Goal: Task Accomplishment & Management: Manage account settings

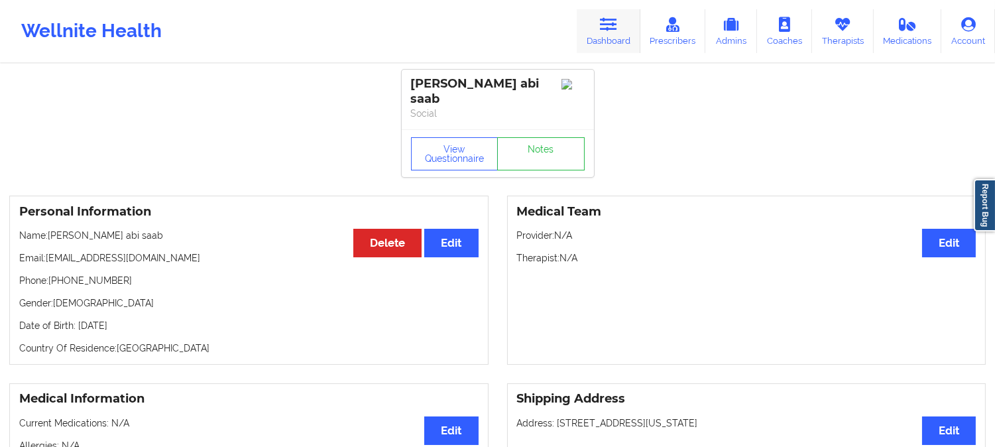
click at [617, 29] on icon at bounding box center [608, 24] width 17 height 15
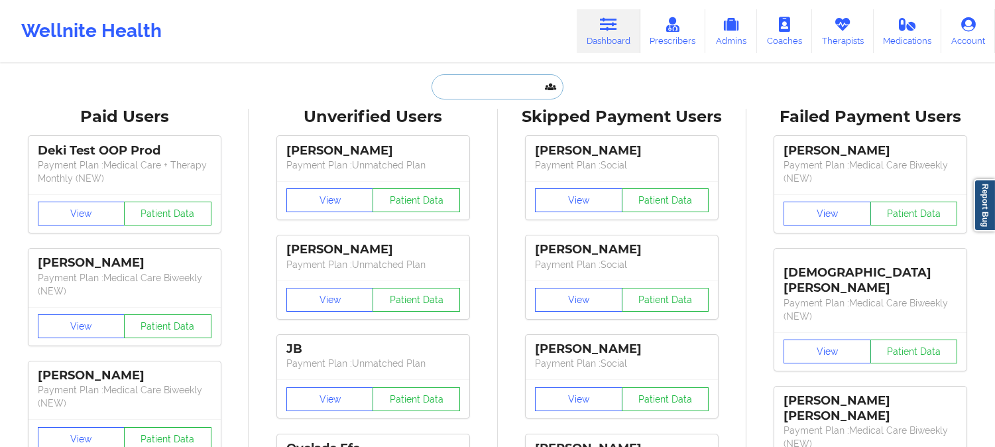
click at [512, 91] on input "text" at bounding box center [497, 86] width 131 height 25
paste input "3. [PERSON_NAME]"
type input "3. [PERSON_NAME] Zinselmeier3. [PERSON_NAME]"
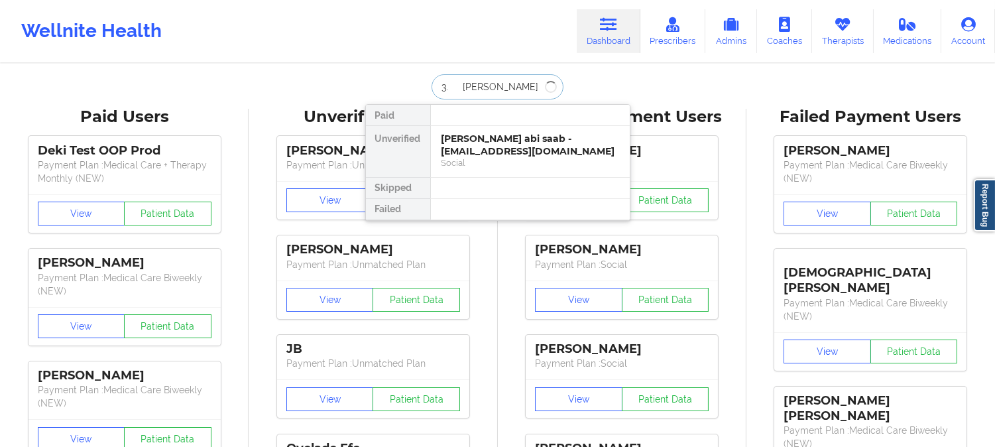
drag, startPoint x: 542, startPoint y: 86, endPoint x: 386, endPoint y: 85, distance: 156.5
click at [386, 85] on div "3. [PERSON_NAME] Zinselmeier3. [PERSON_NAME] Paid Unverified [PERSON_NAME] abi …" at bounding box center [497, 86] width 265 height 25
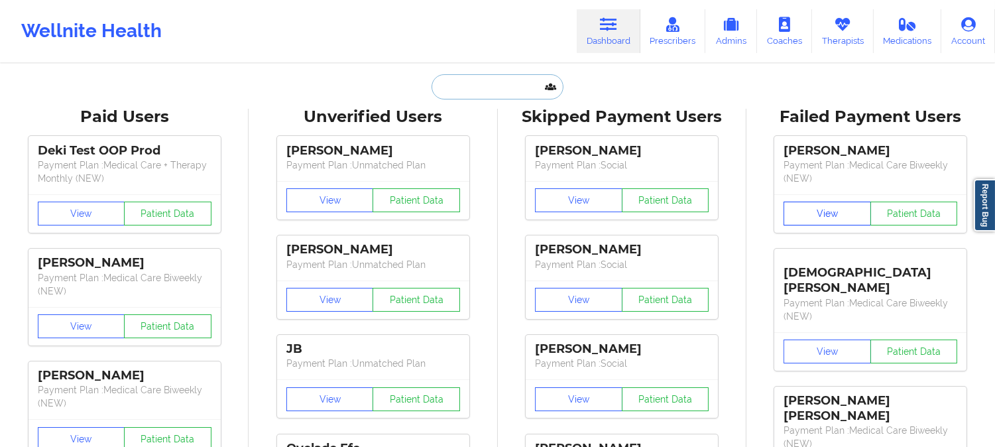
paste input "3. [PERSON_NAME]"
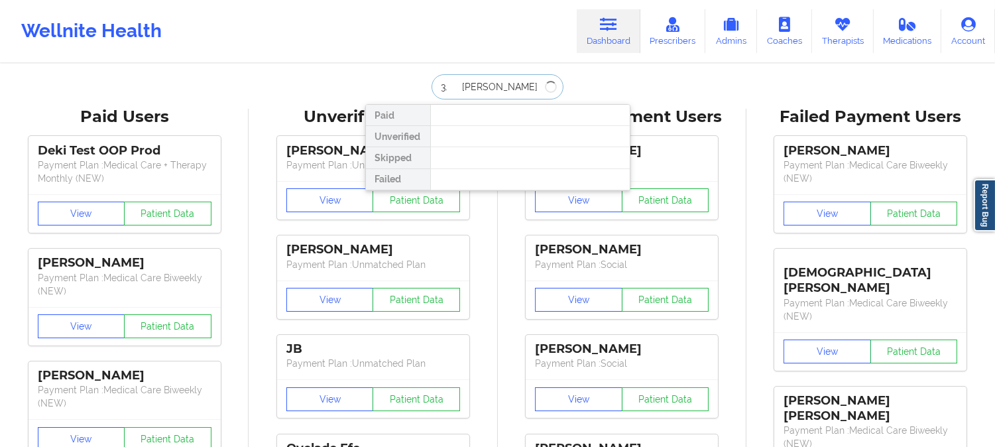
click at [457, 85] on input "3. [PERSON_NAME]" at bounding box center [497, 86] width 131 height 25
type input "[PERSON_NAME]"
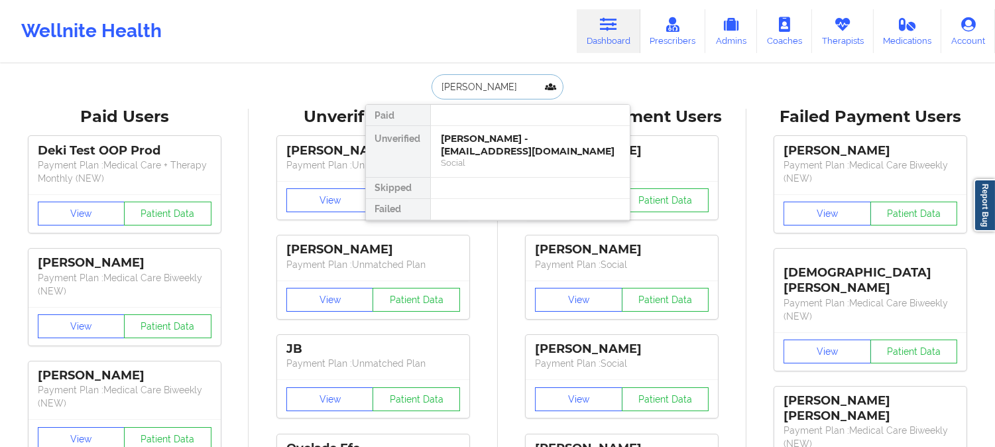
click at [540, 84] on input "[PERSON_NAME]" at bounding box center [497, 86] width 131 height 25
click at [534, 149] on div "[PERSON_NAME] - [EMAIL_ADDRESS][DOMAIN_NAME]" at bounding box center [531, 145] width 178 height 25
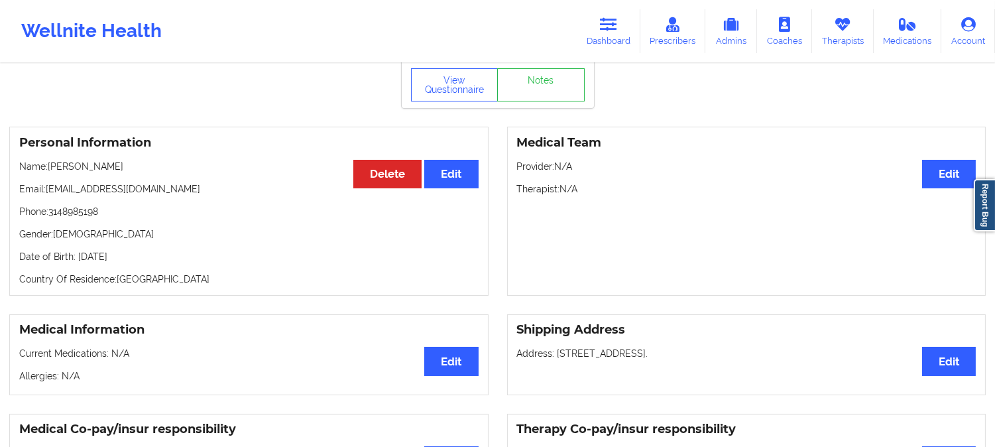
scroll to position [53, 0]
click at [442, 94] on button "View Questionnaire" at bounding box center [455, 85] width 88 height 33
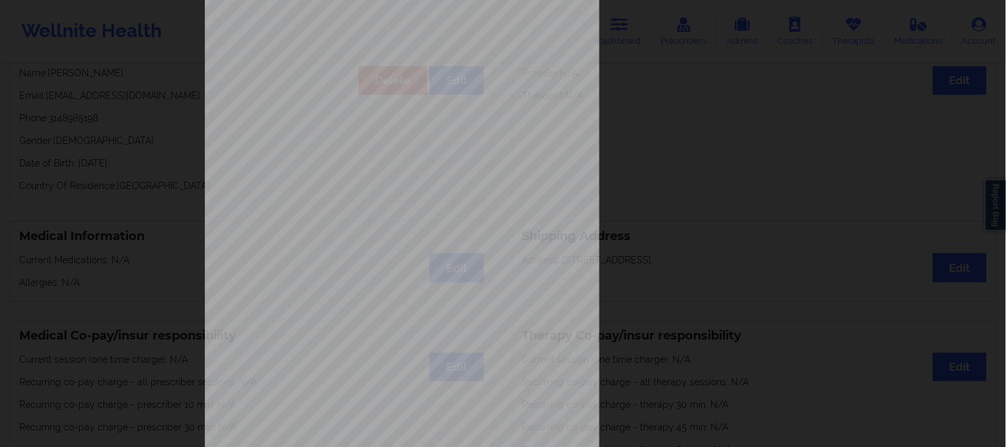
scroll to position [186, 0]
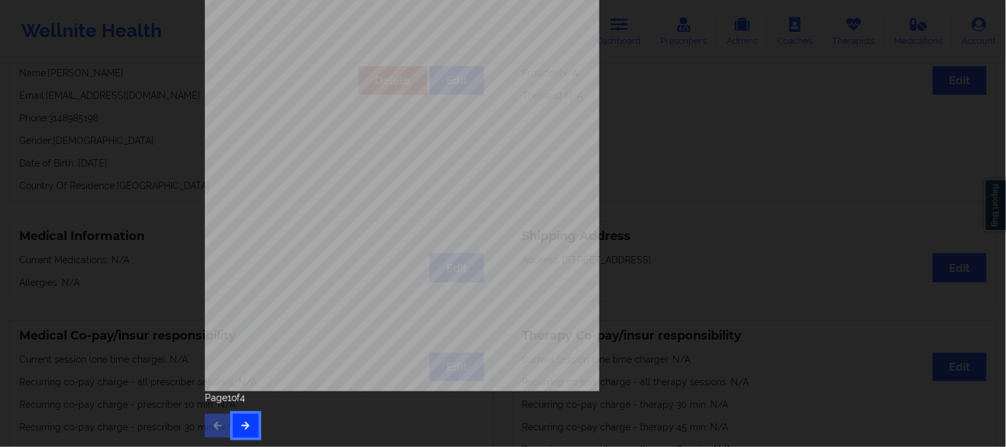
click at [242, 421] on icon "button" at bounding box center [245, 425] width 11 height 8
click at [251, 414] on button "button" at bounding box center [246, 426] width 26 height 24
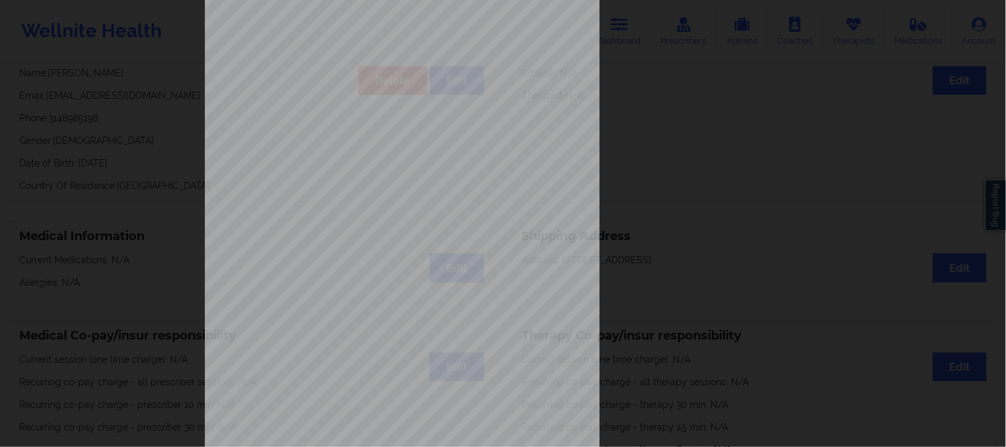
scroll to position [0, 0]
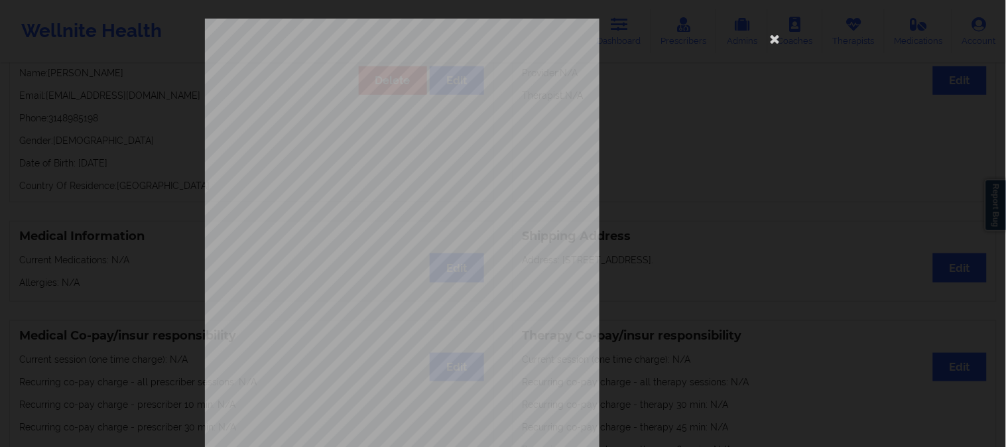
click at [772, 213] on div "This patient has not provided the type of insurance Insurance Member ID for pat…" at bounding box center [503, 298] width 597 height 558
click at [766, 40] on icon at bounding box center [774, 38] width 21 height 21
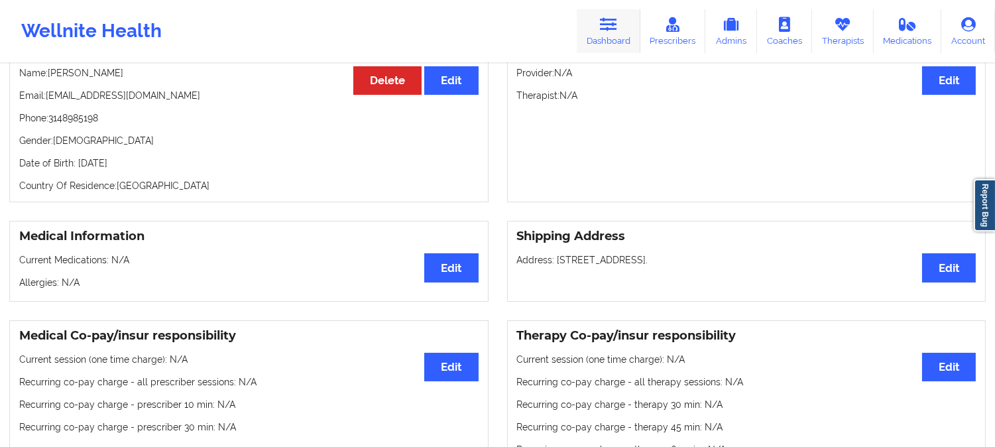
click at [599, 32] on link "Dashboard" at bounding box center [609, 31] width 64 height 44
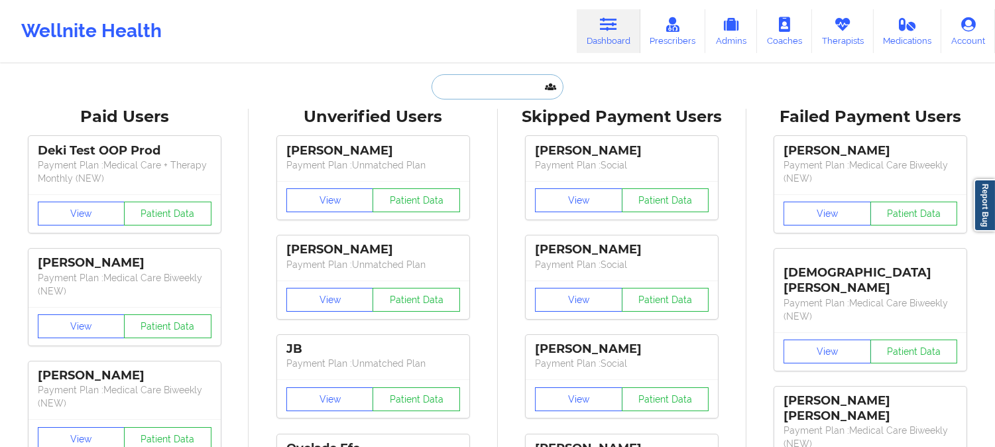
click at [473, 80] on input "text" at bounding box center [497, 86] width 131 height 25
drag, startPoint x: 646, startPoint y: 148, endPoint x: 673, endPoint y: 168, distance: 33.7
click at [673, 168] on div "[PERSON_NAME] Payment Plan : Social View Patient Data [PERSON_NAME] Payment Pla…" at bounding box center [622, 426] width 239 height 596
click at [483, 82] on input "text" at bounding box center [497, 86] width 131 height 25
paste input "[EMAIL_ADDRESS][DOMAIN_NAME]"
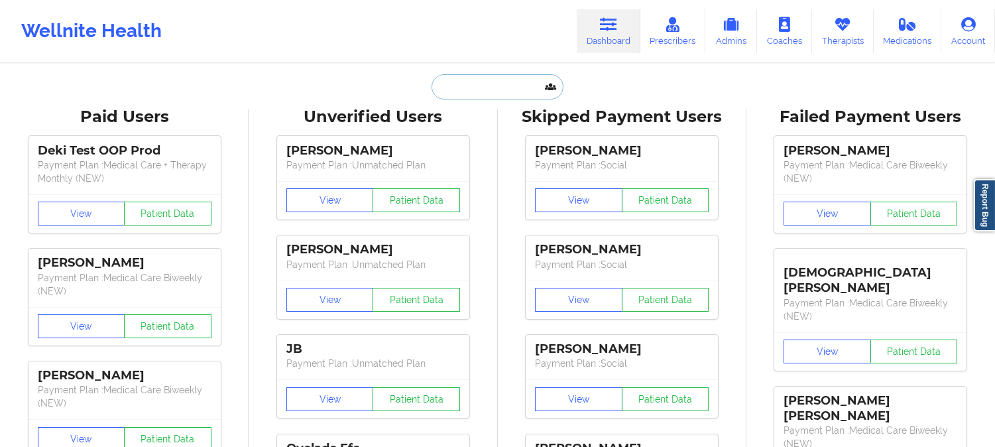
type input "[EMAIL_ADDRESS][DOMAIN_NAME]"
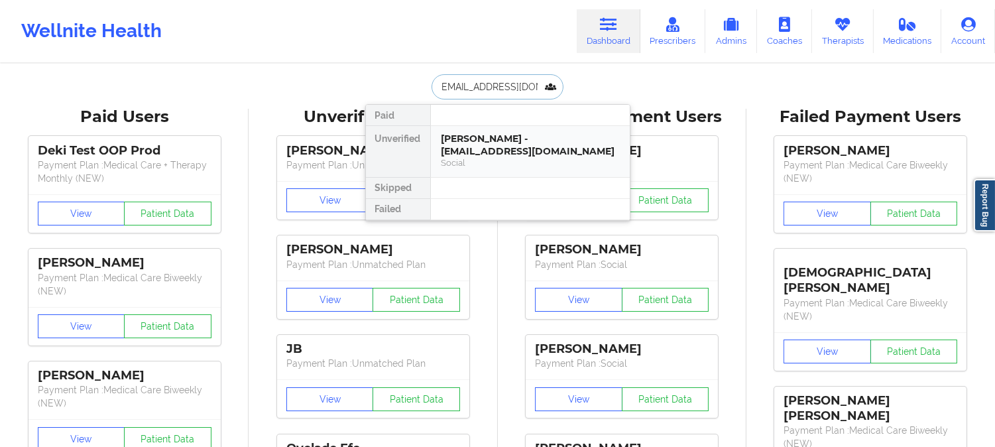
click at [512, 157] on div "Social" at bounding box center [531, 162] width 178 height 11
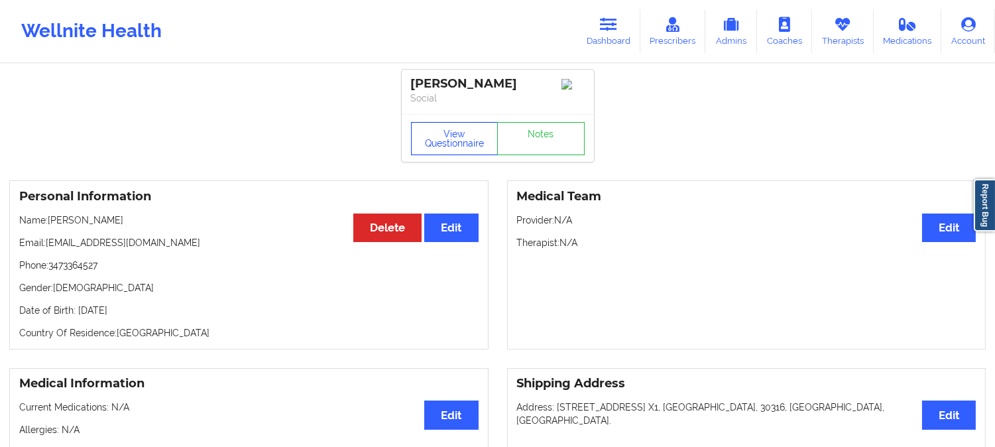
click at [459, 146] on button "View Questionnaire" at bounding box center [455, 138] width 88 height 33
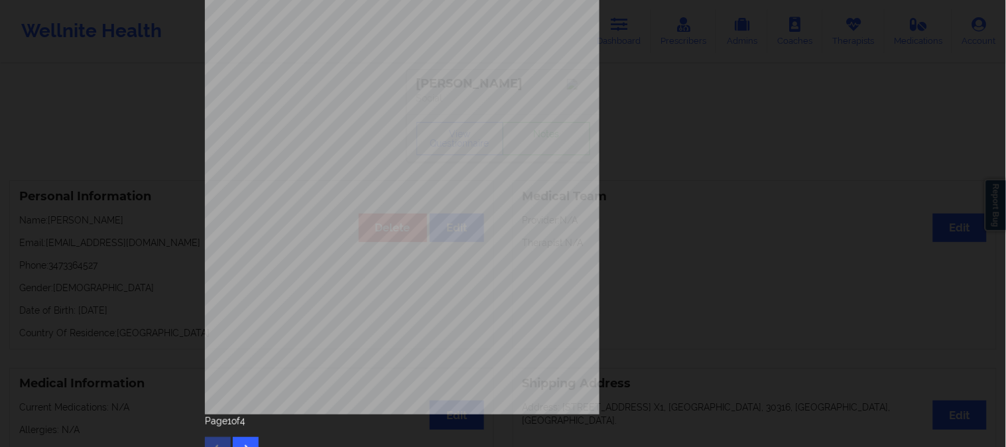
scroll to position [186, 0]
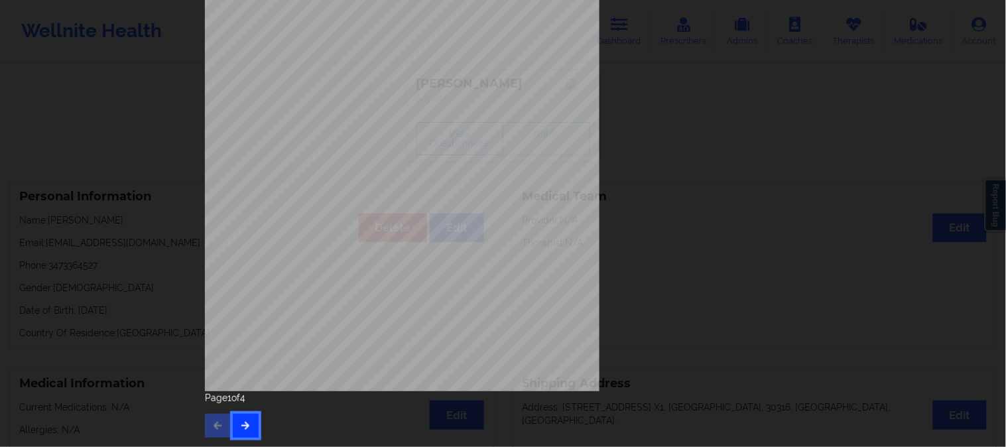
click at [245, 422] on icon "button" at bounding box center [245, 425] width 11 height 8
click at [235, 432] on button "button" at bounding box center [246, 426] width 26 height 24
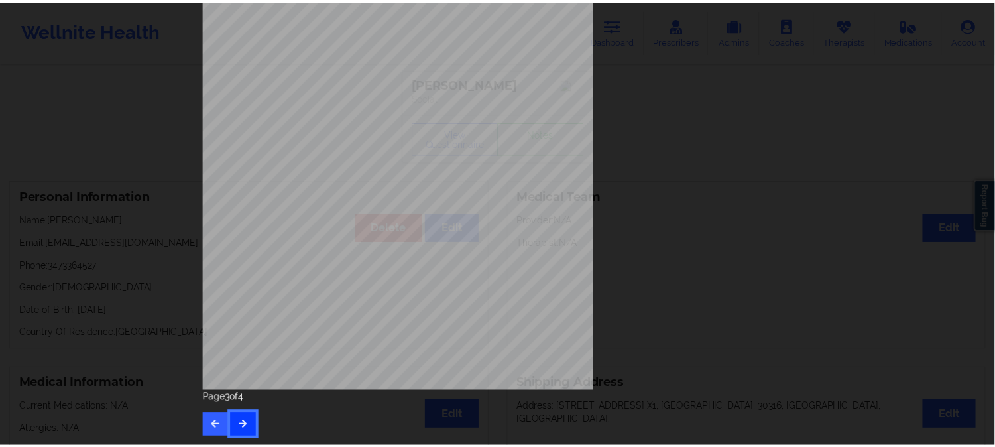
scroll to position [0, 0]
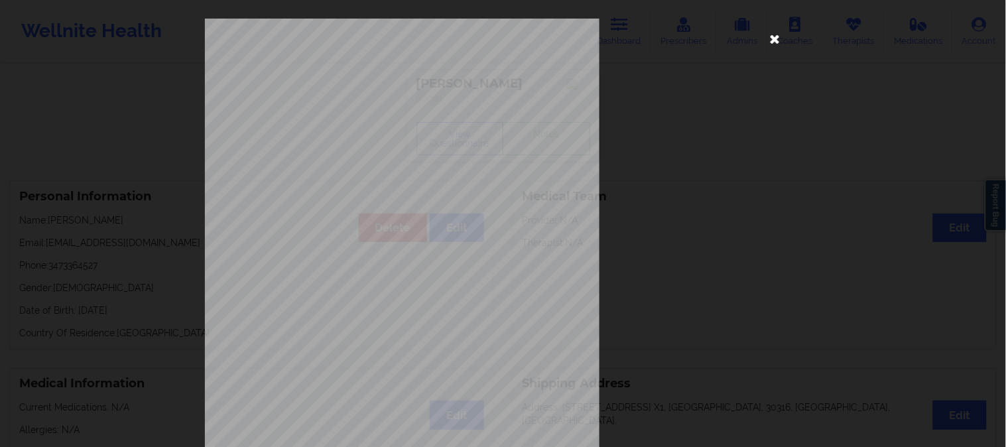
click at [769, 36] on icon at bounding box center [774, 38] width 21 height 21
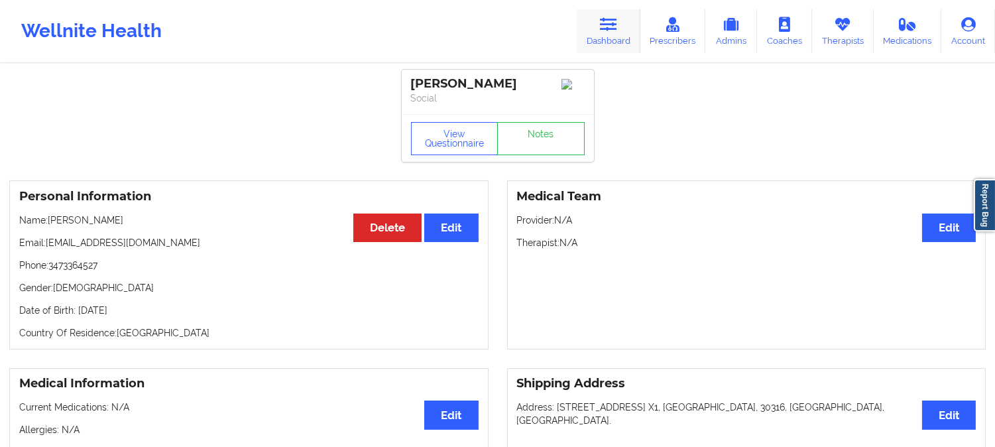
click at [603, 29] on icon at bounding box center [608, 24] width 17 height 15
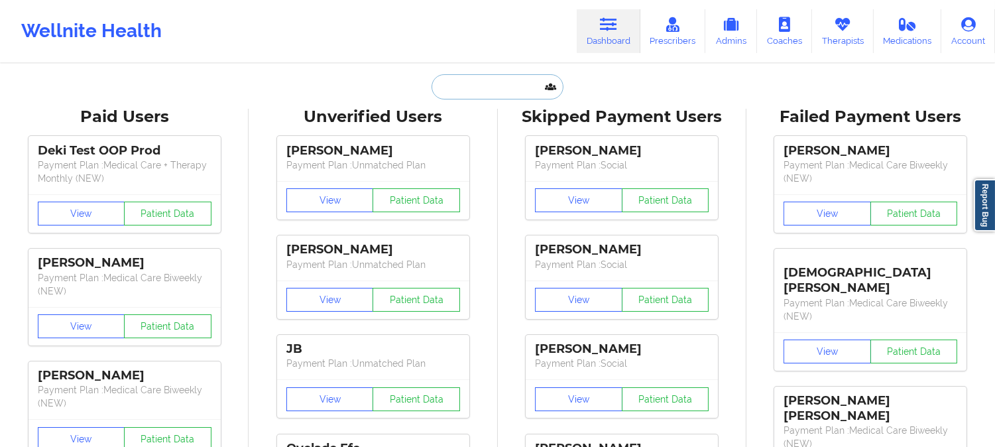
click at [488, 86] on input "text" at bounding box center [497, 86] width 131 height 25
paste input "[EMAIL_ADDRESS][DOMAIN_NAME]"
type input "[EMAIL_ADDRESS][DOMAIN_NAME]"
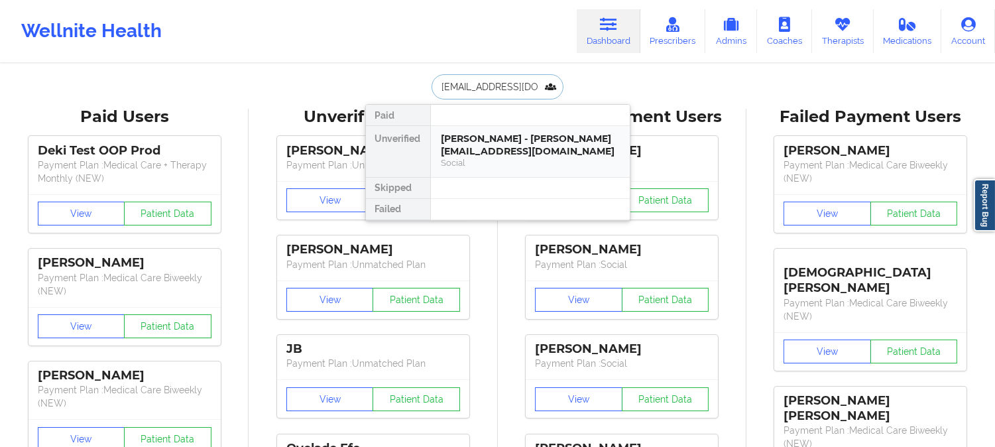
click at [471, 156] on div "[PERSON_NAME] - [PERSON_NAME][EMAIL_ADDRESS][DOMAIN_NAME]" at bounding box center [531, 145] width 178 height 25
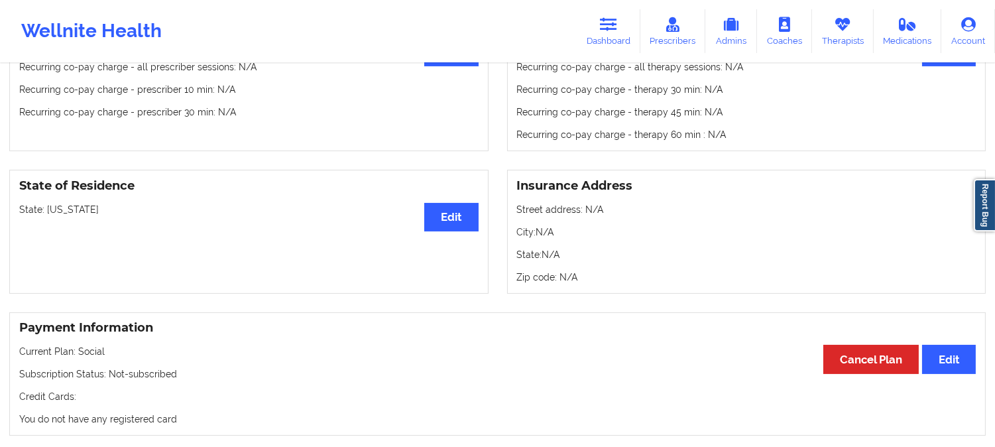
scroll to position [442, 0]
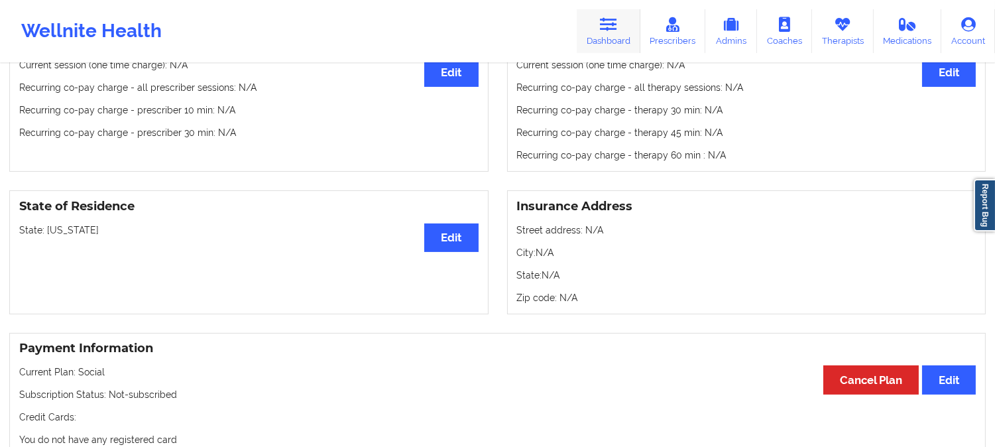
click at [609, 23] on icon at bounding box center [608, 24] width 17 height 15
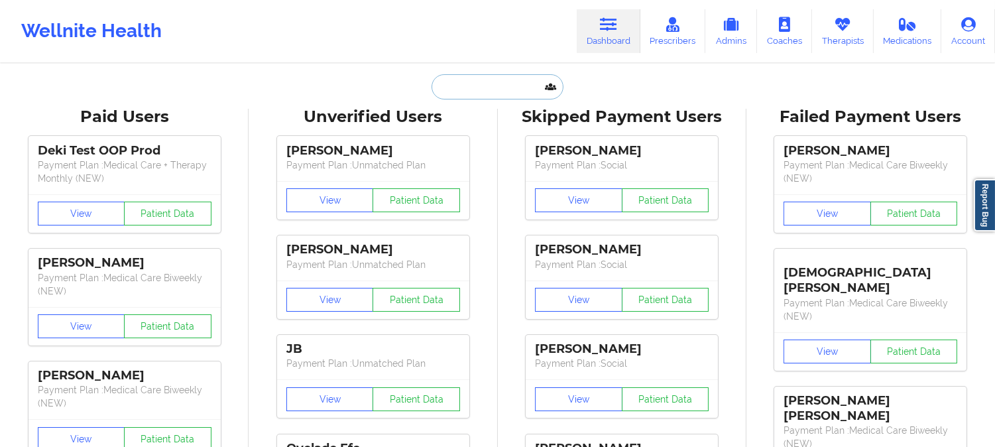
click at [492, 93] on input "text" at bounding box center [497, 86] width 131 height 25
paste input "[PERSON_NAME] [PERSON_NAME]"
type input "[PERSON_NAME] [PERSON_NAME]"
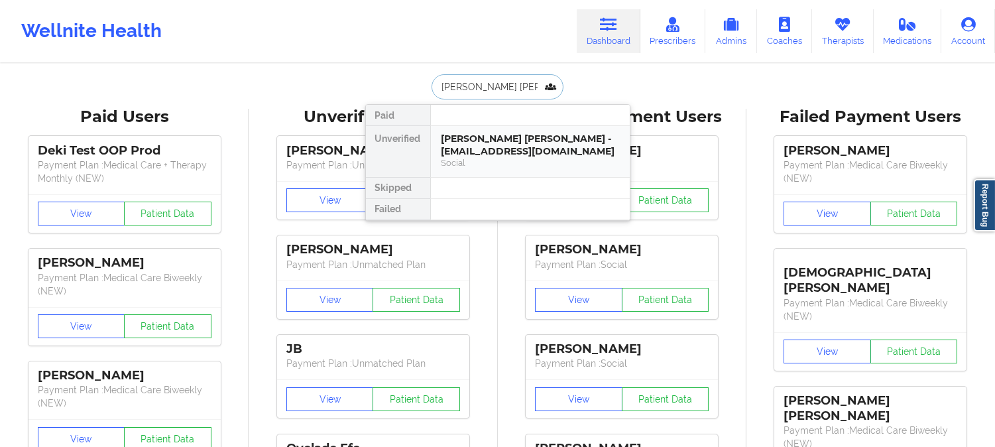
click at [489, 164] on div "Social" at bounding box center [531, 162] width 178 height 11
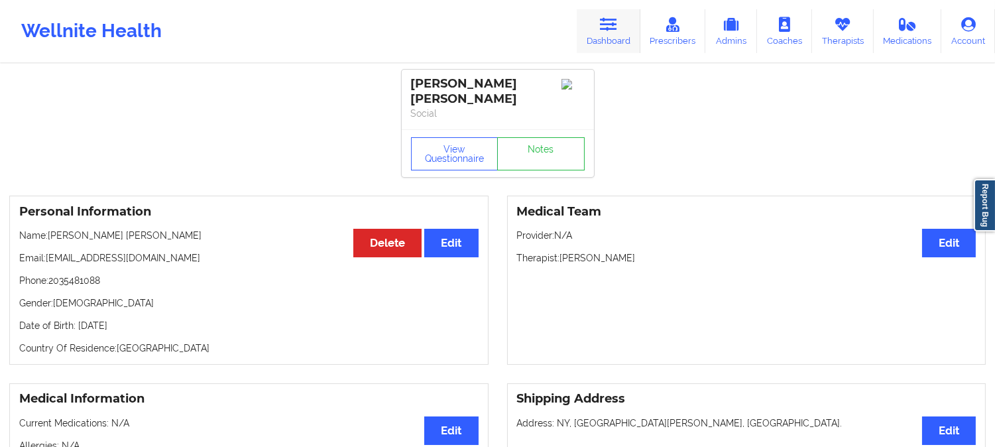
click at [606, 33] on link "Dashboard" at bounding box center [609, 31] width 64 height 44
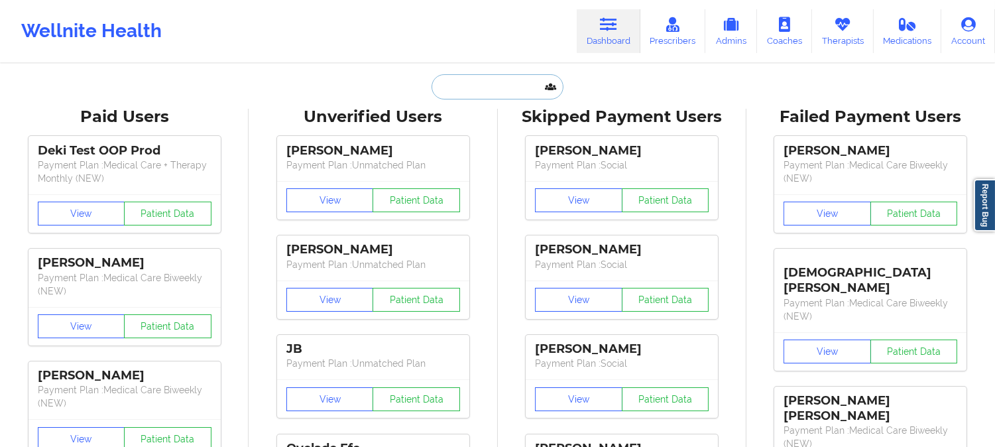
click at [475, 94] on input "text" at bounding box center [497, 86] width 131 height 25
paste input "[PERSON_NAME]"
type input "[PERSON_NAME]"
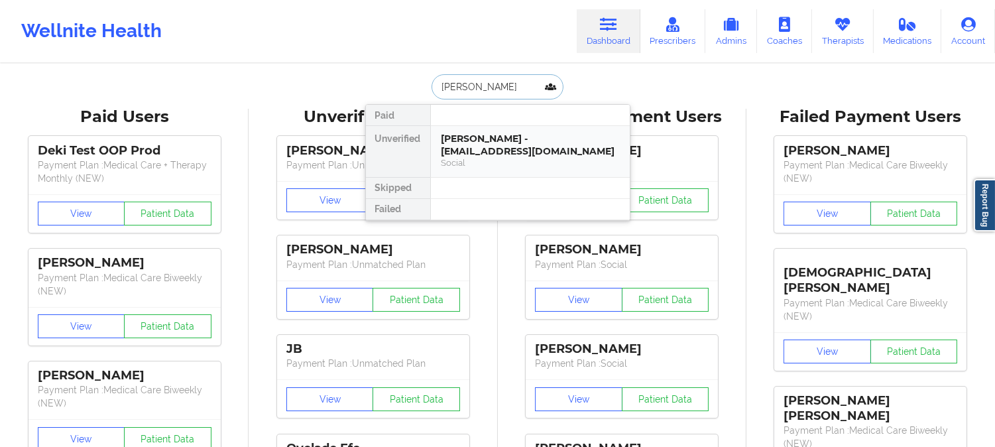
click at [509, 150] on div "[PERSON_NAME] - [EMAIL_ADDRESS][DOMAIN_NAME]" at bounding box center [531, 145] width 178 height 25
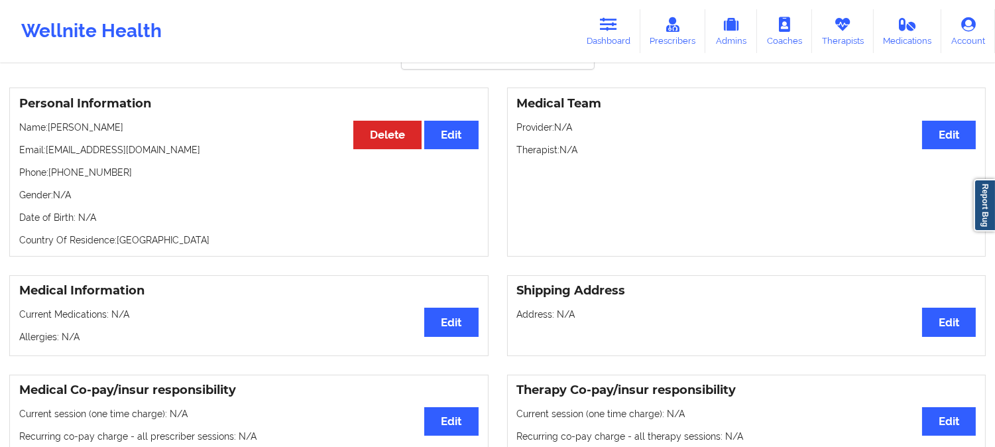
scroll to position [74, 0]
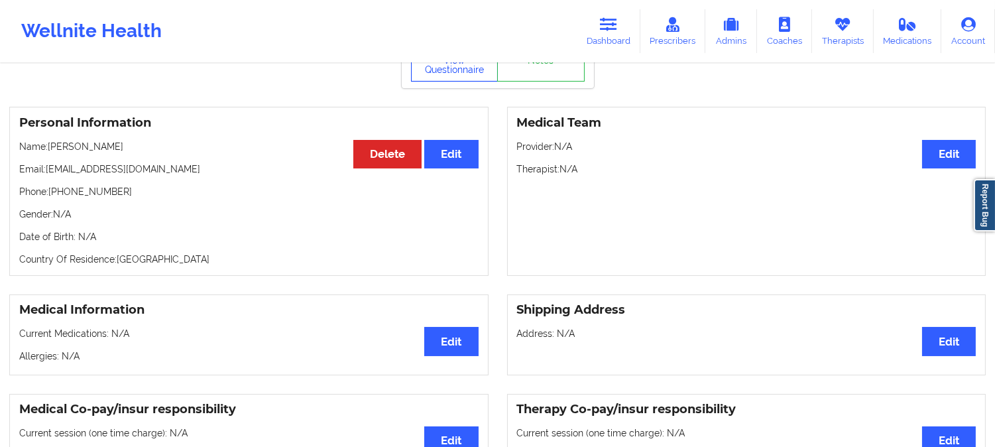
click at [455, 75] on button "View Questionnaire" at bounding box center [455, 64] width 88 height 33
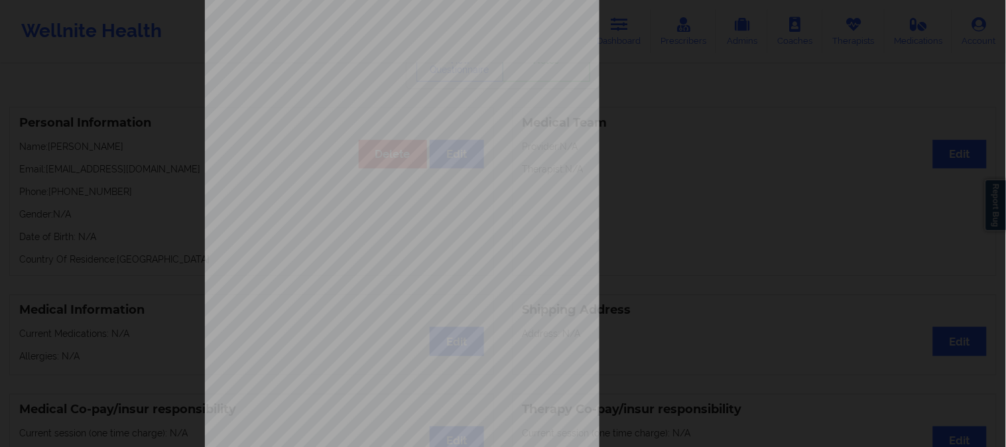
scroll to position [186, 0]
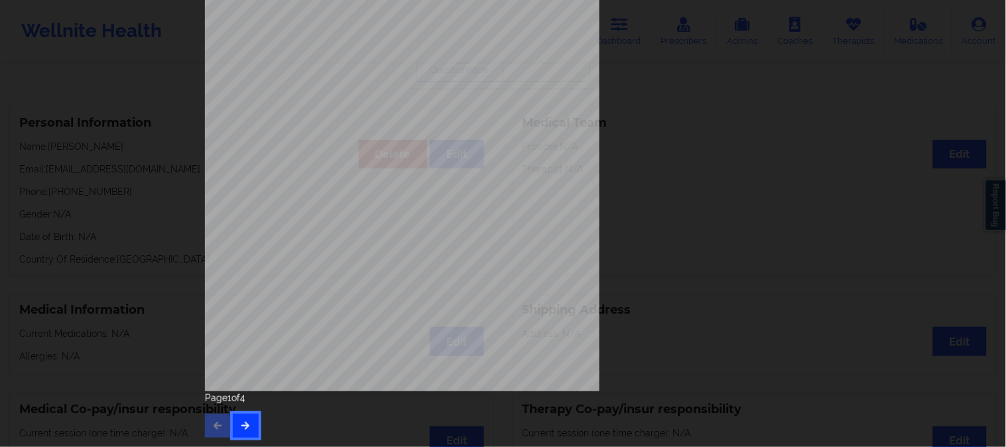
click at [240, 428] on icon "button" at bounding box center [245, 425] width 11 height 8
click at [246, 427] on icon "button" at bounding box center [245, 425] width 11 height 8
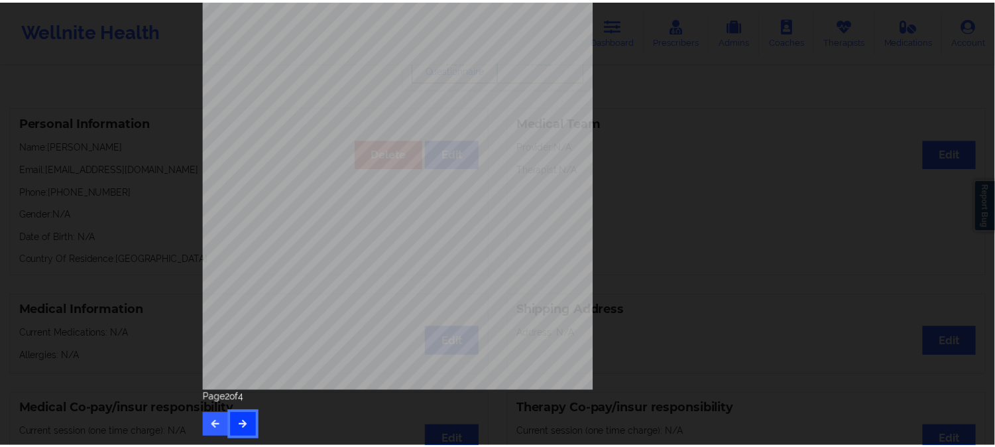
scroll to position [0, 0]
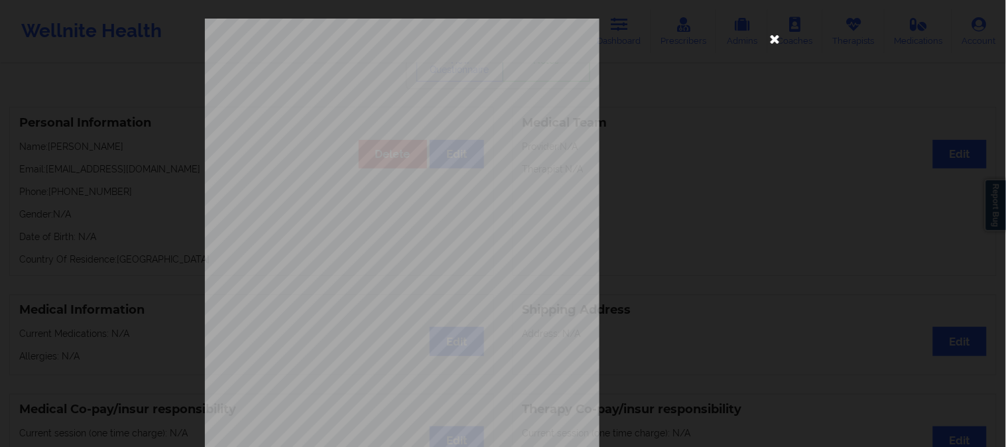
click at [772, 40] on icon at bounding box center [774, 38] width 21 height 21
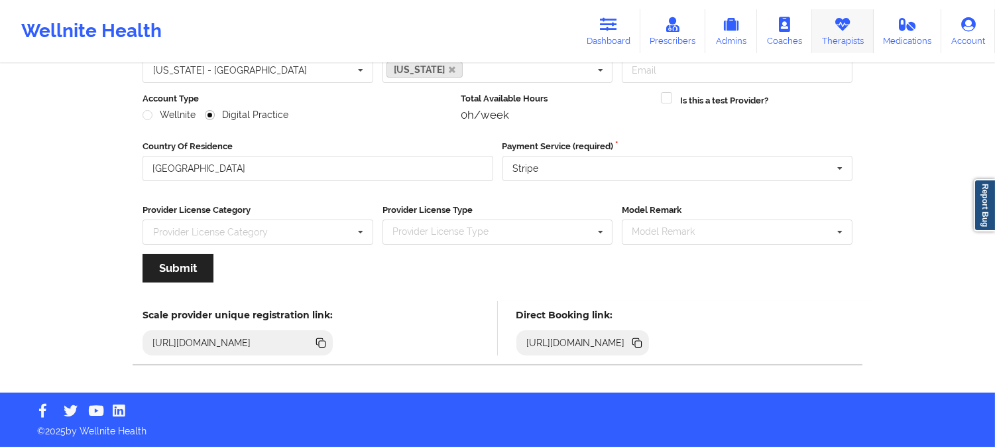
click at [829, 40] on link "Therapists" at bounding box center [843, 31] width 62 height 44
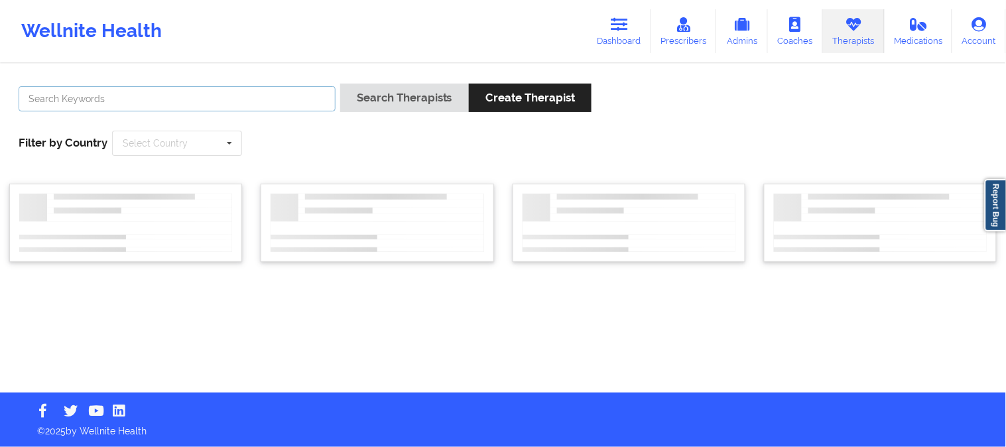
click at [107, 97] on input "text" at bounding box center [177, 98] width 317 height 25
paste input "Avril Phillips"
type input "Avril Phillips"
click at [190, 138] on input "text" at bounding box center [177, 143] width 129 height 24
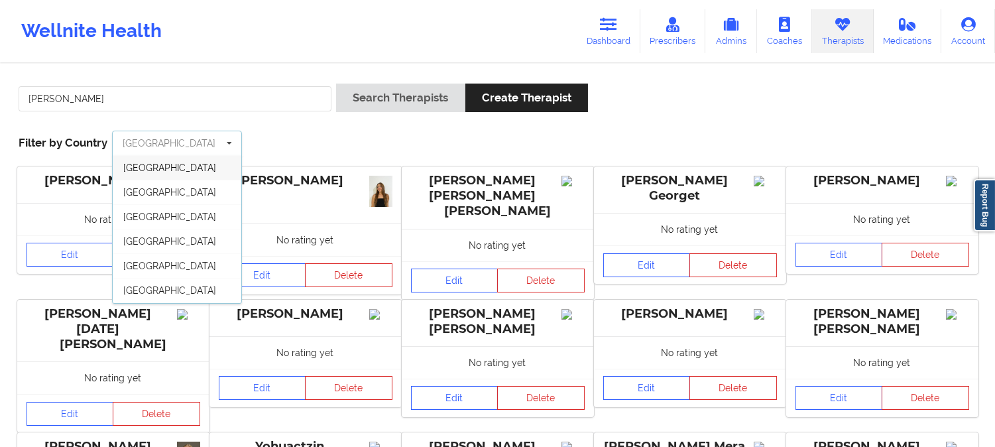
click at [193, 153] on input "text" at bounding box center [177, 143] width 129 height 24
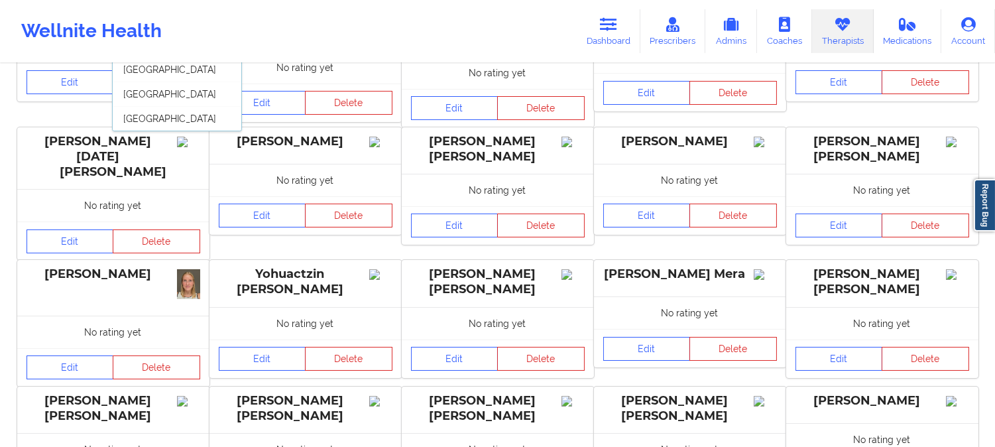
scroll to position [221, 0]
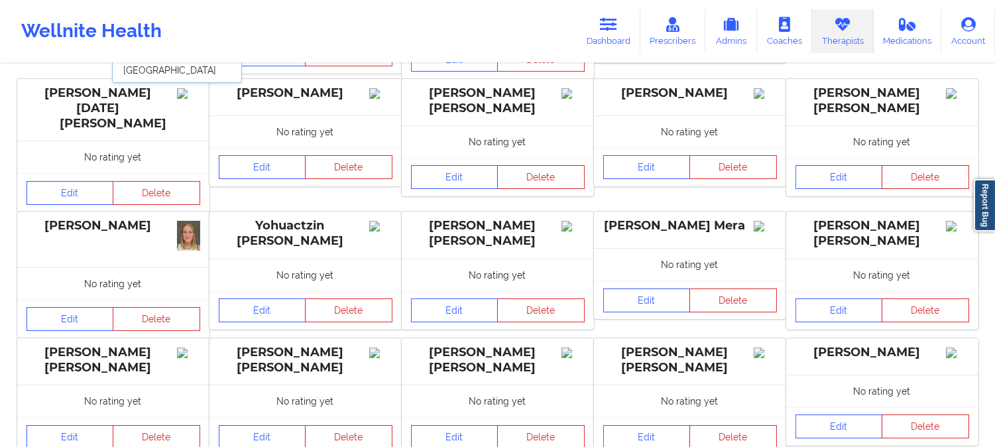
drag, startPoint x: 164, startPoint y: 70, endPoint x: 200, endPoint y: 156, distance: 92.5
click at [164, 70] on span "[GEOGRAPHIC_DATA]" at bounding box center [169, 70] width 93 height 11
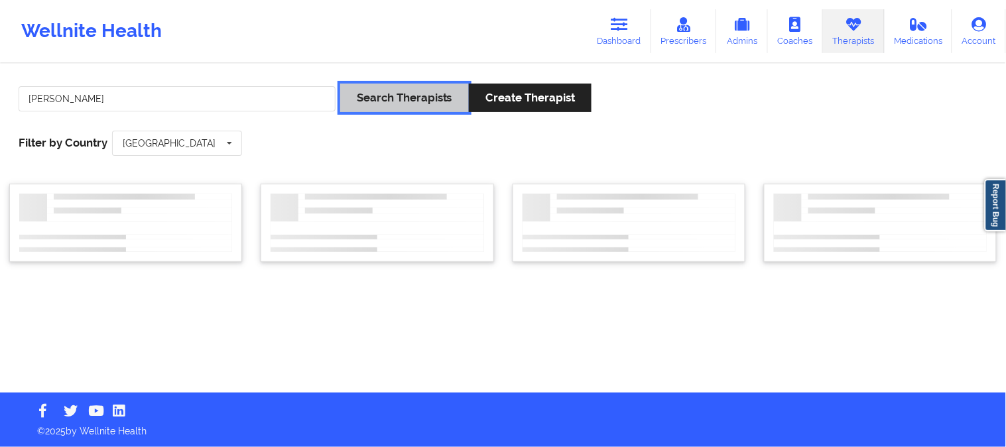
click at [383, 95] on button "Search Therapists" at bounding box center [404, 98] width 129 height 29
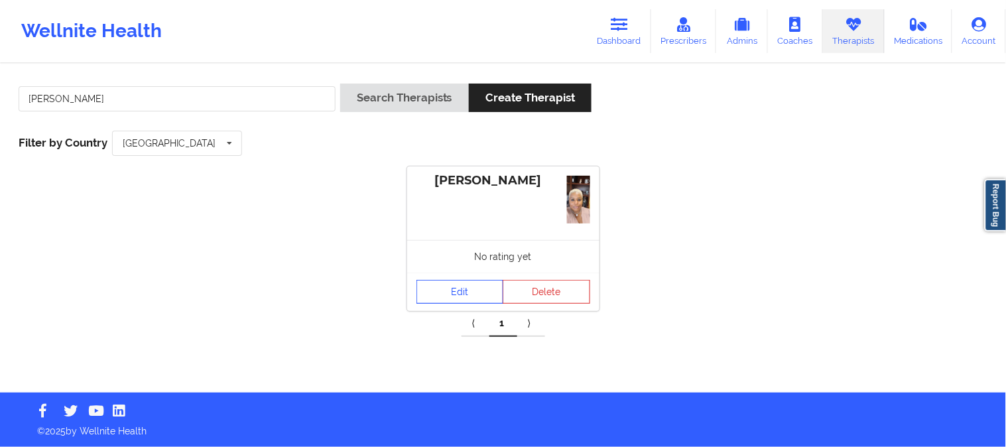
click at [487, 301] on link "Edit" at bounding box center [460, 292] width 88 height 24
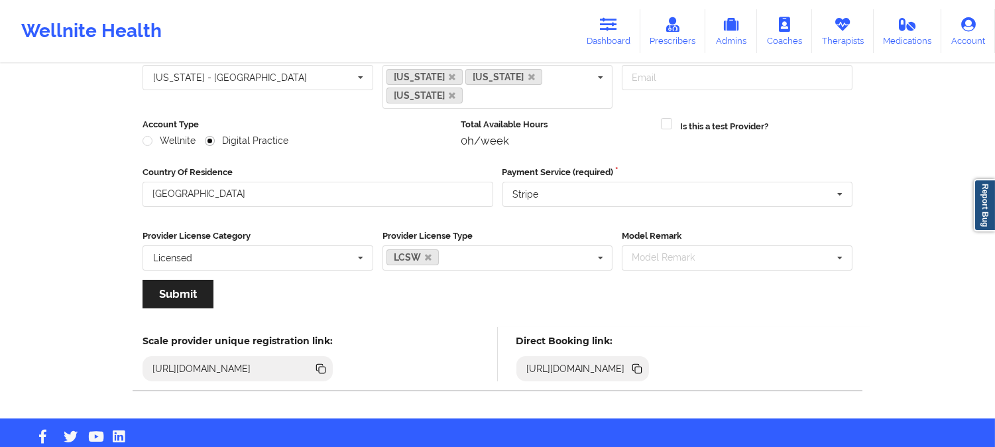
scroll to position [148, 0]
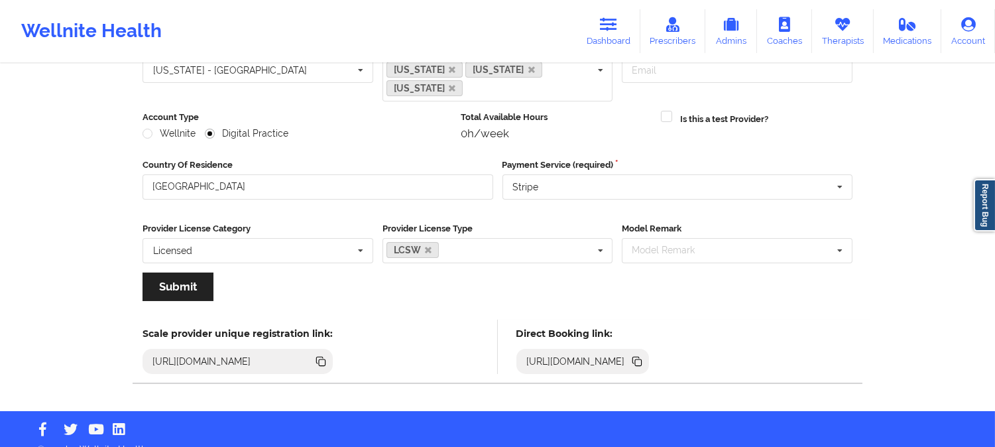
click at [642, 359] on icon at bounding box center [638, 362] width 7 height 7
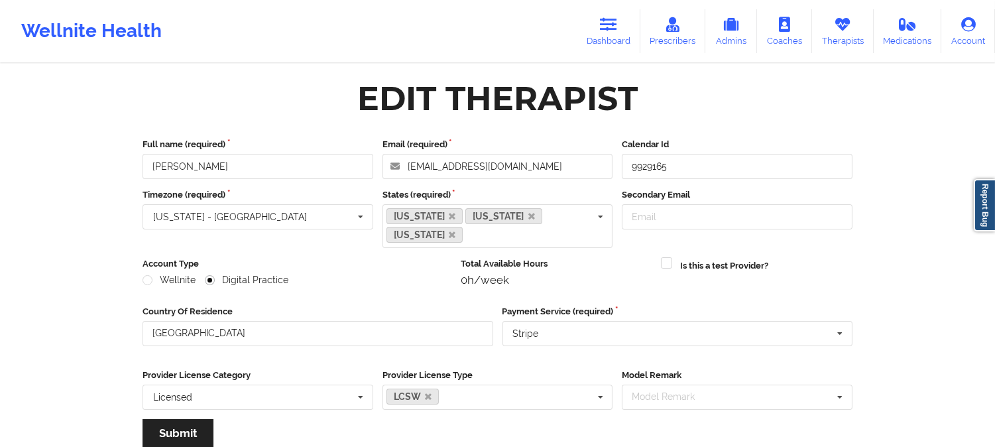
scroll to position [0, 0]
click at [839, 38] on link "Therapists" at bounding box center [843, 31] width 62 height 44
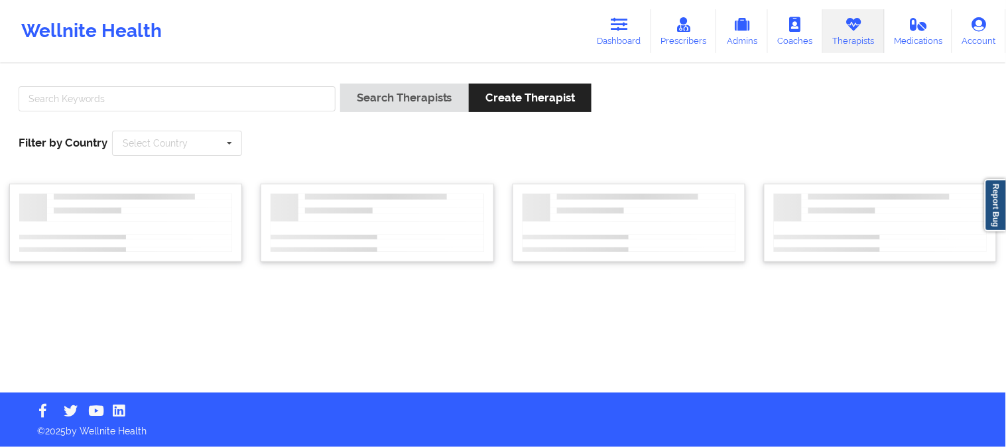
click at [213, 91] on div at bounding box center [177, 103] width 326 height 38
click at [213, 103] on input "text" at bounding box center [177, 98] width 317 height 25
paste input "Erika M Harding"
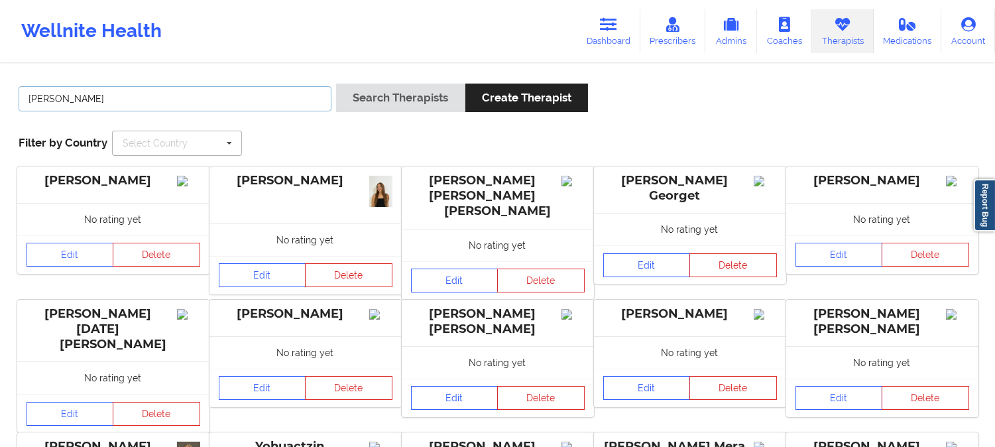
type input "Erika M Harding"
click at [167, 144] on div "Select Country" at bounding box center [155, 143] width 65 height 9
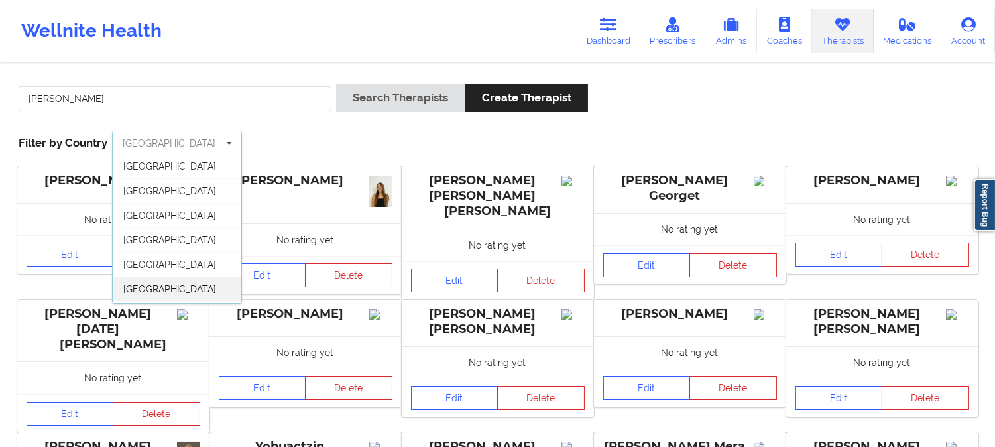
scroll to position [73, 0]
click at [168, 294] on span "[GEOGRAPHIC_DATA]" at bounding box center [169, 291] width 93 height 11
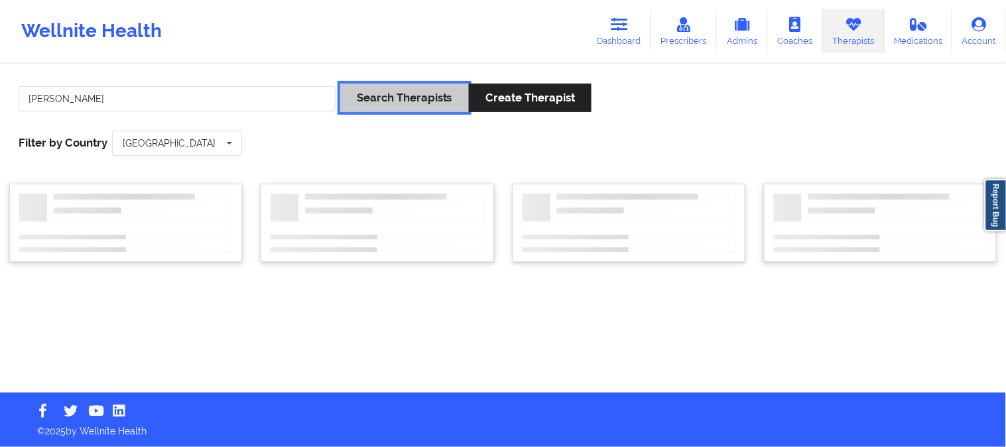
click at [418, 101] on button "Search Therapists" at bounding box center [404, 98] width 129 height 29
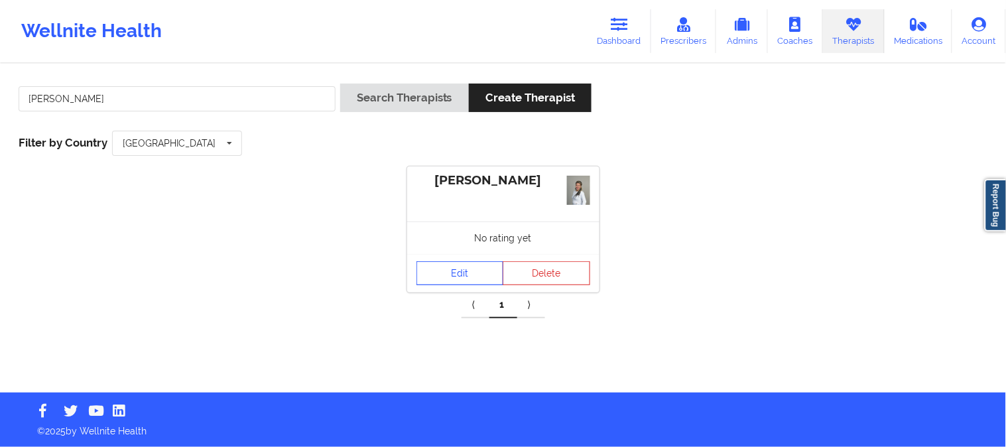
click at [485, 279] on link "Edit" at bounding box center [460, 273] width 88 height 24
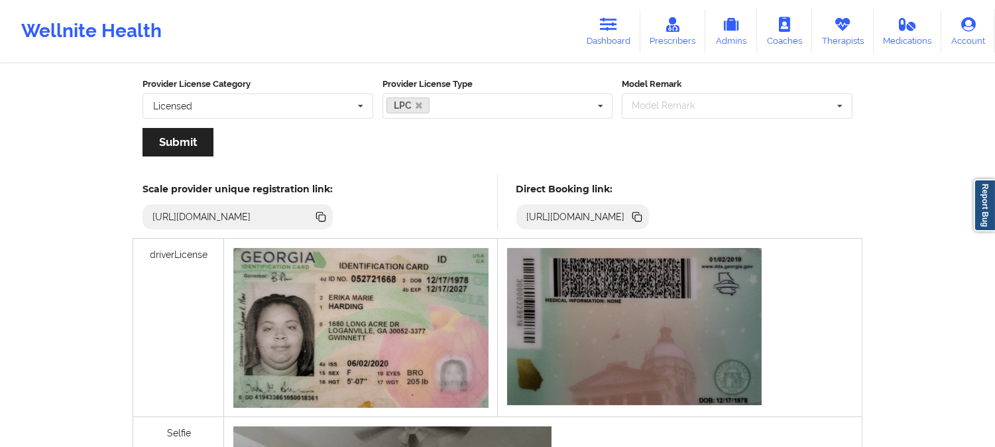
scroll to position [294, 0]
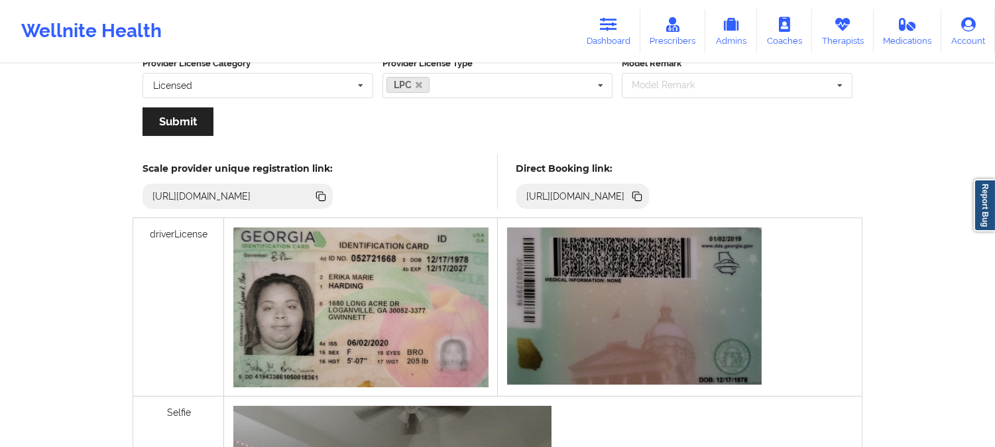
click at [642, 196] on icon at bounding box center [638, 197] width 7 height 7
click at [835, 37] on link "Therapists" at bounding box center [843, 31] width 62 height 44
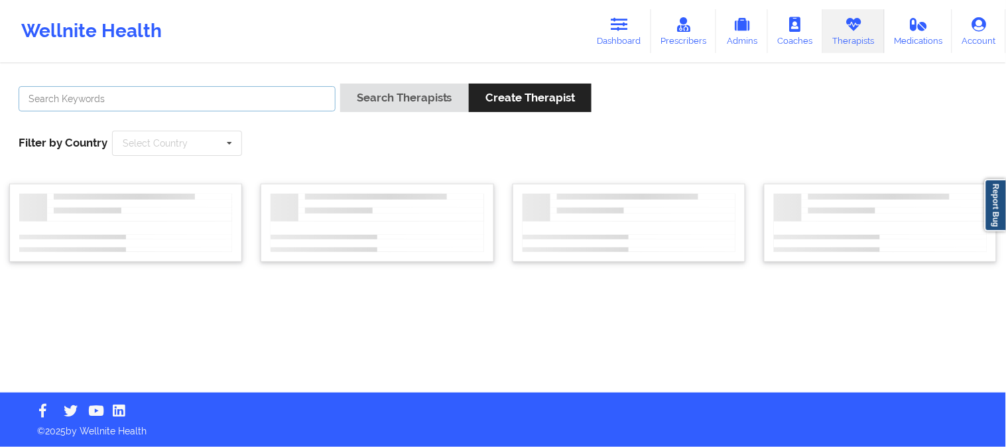
click at [176, 96] on input "text" at bounding box center [177, 98] width 317 height 25
paste input "Tara Grall"
type input "Tara Grall"
click at [216, 141] on input "text" at bounding box center [177, 143] width 129 height 24
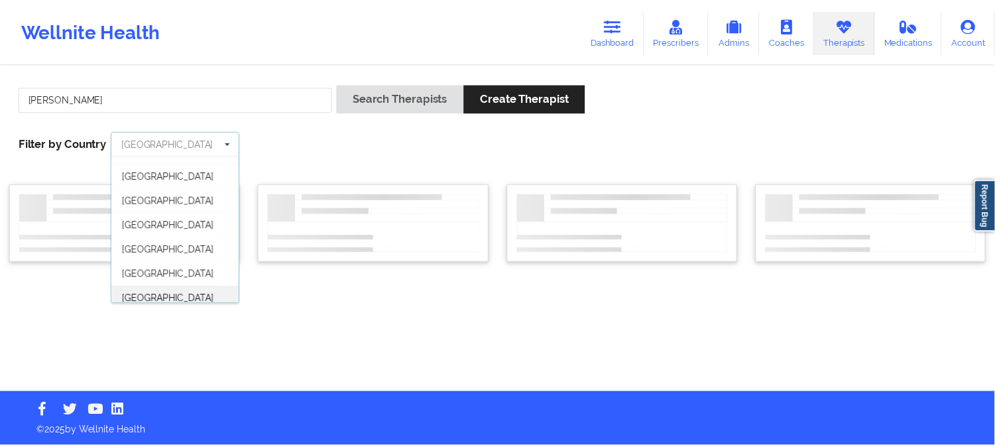
scroll to position [73, 0]
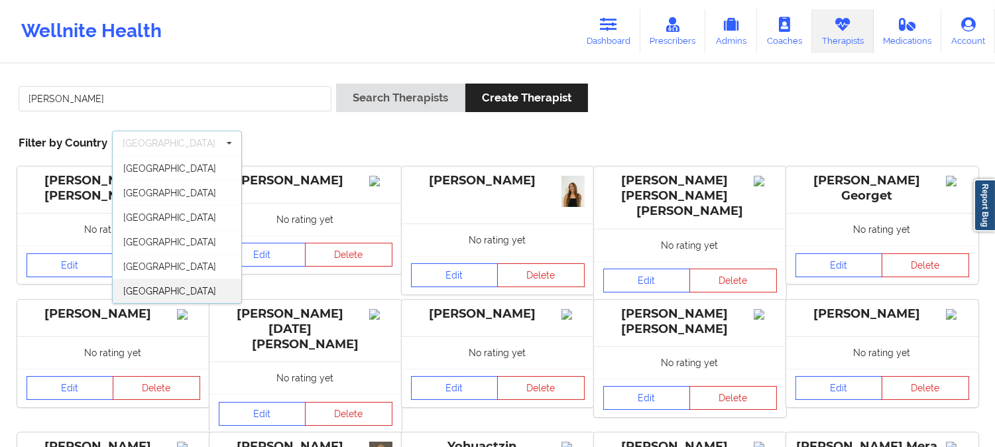
click at [184, 288] on div "[GEOGRAPHIC_DATA]" at bounding box center [177, 290] width 129 height 25
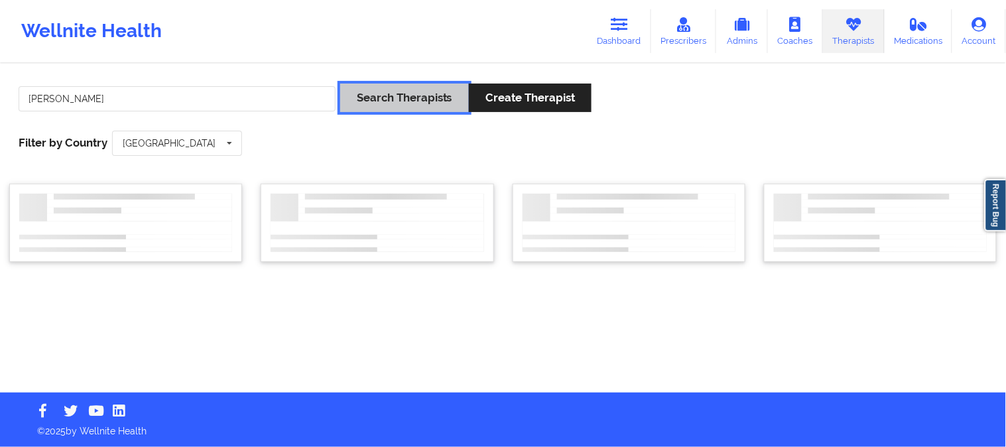
click at [428, 105] on button "Search Therapists" at bounding box center [404, 98] width 129 height 29
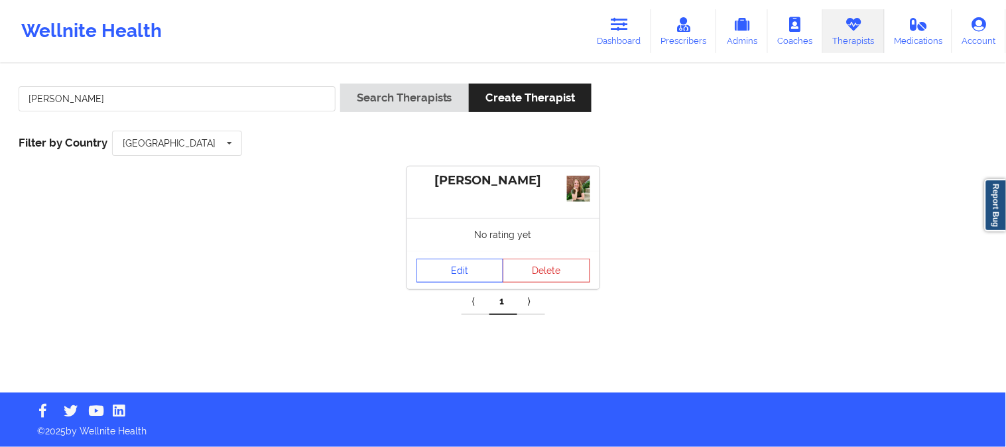
click at [478, 274] on link "Edit" at bounding box center [460, 271] width 88 height 24
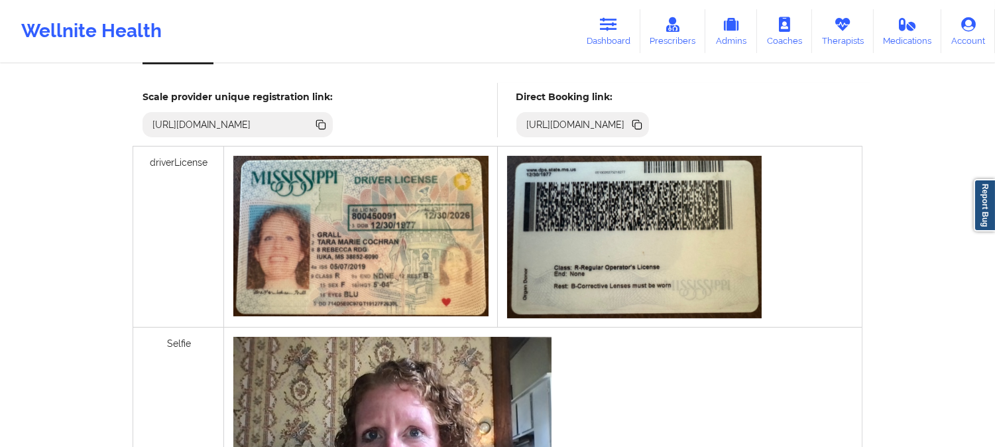
scroll to position [294, 0]
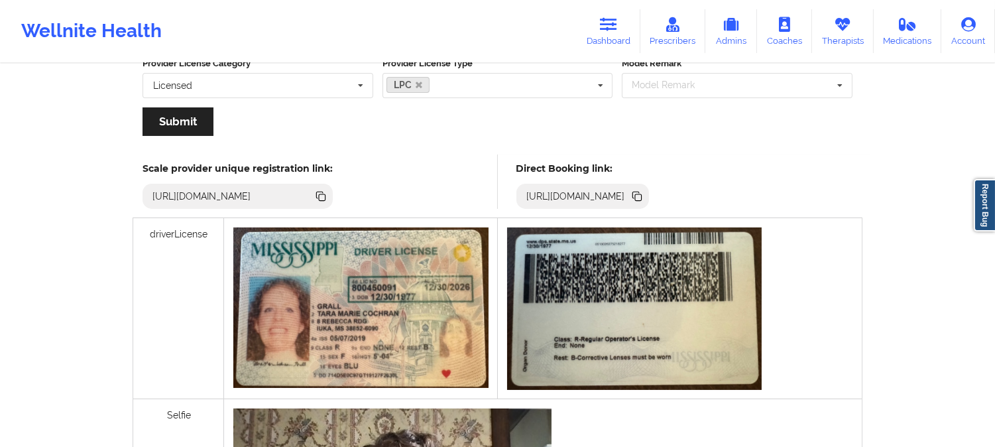
click at [642, 196] on icon at bounding box center [638, 197] width 7 height 7
click at [842, 32] on link "Therapists" at bounding box center [843, 31] width 62 height 44
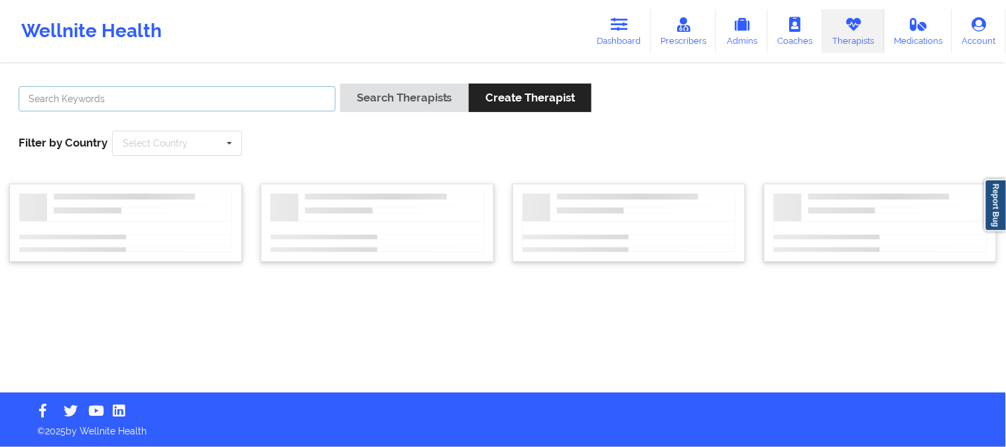
click at [235, 103] on input "text" at bounding box center [177, 98] width 317 height 25
paste input "Teresa Meadows"
click at [229, 153] on icon at bounding box center [229, 143] width 20 height 25
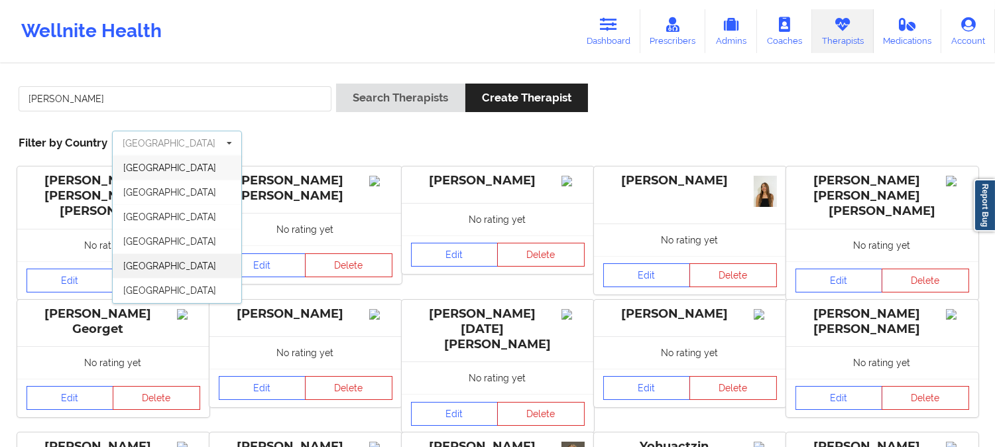
scroll to position [73, 0]
click at [162, 292] on span "[GEOGRAPHIC_DATA]" at bounding box center [169, 291] width 93 height 11
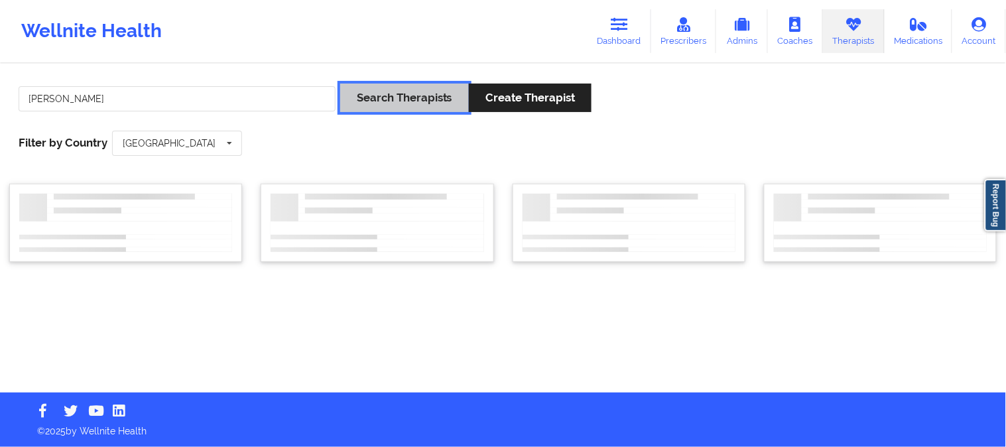
click at [408, 93] on button "Search Therapists" at bounding box center [404, 98] width 129 height 29
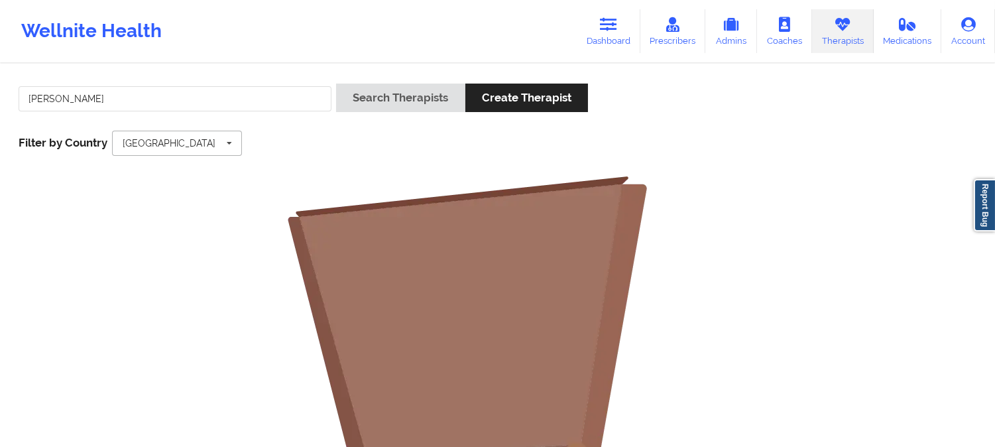
click at [220, 149] on icon at bounding box center [229, 143] width 20 height 25
click at [111, 101] on input "Teresa Meadows" at bounding box center [175, 98] width 313 height 25
type input "Teresa Meadows"
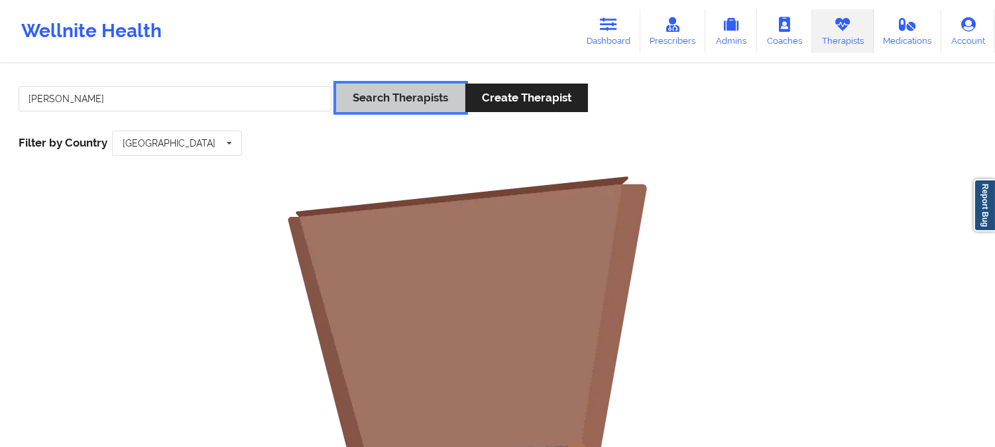
click at [383, 95] on button "Search Therapists" at bounding box center [400, 98] width 129 height 29
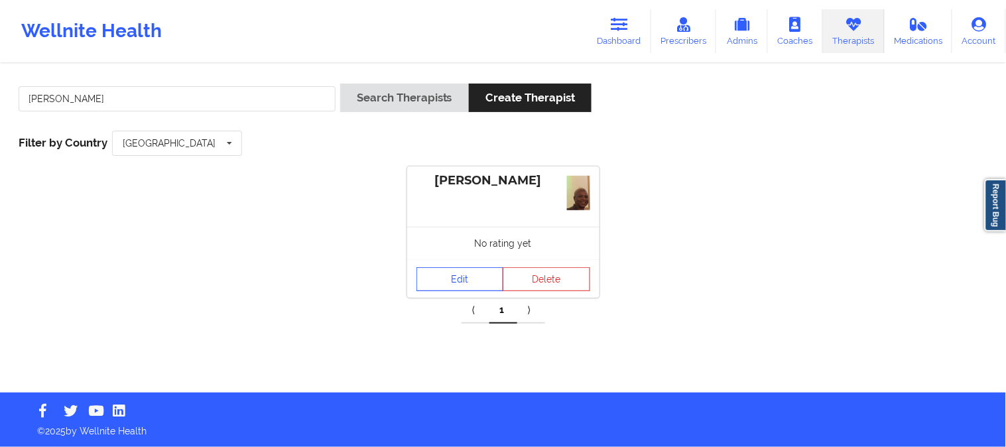
click at [475, 288] on link "Edit" at bounding box center [460, 279] width 88 height 24
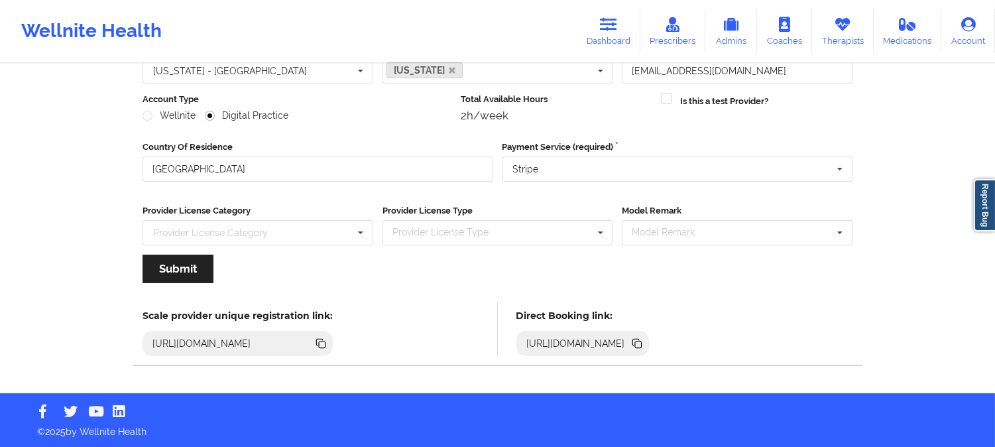
scroll to position [148, 0]
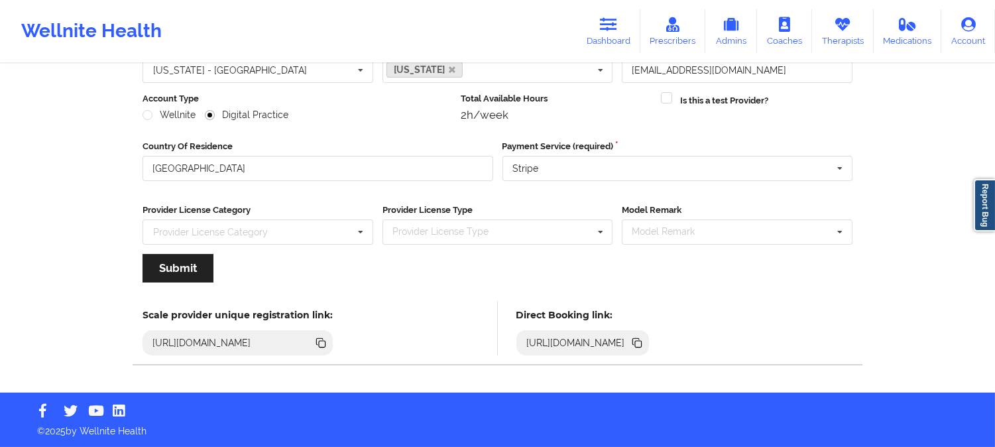
click at [642, 342] on icon at bounding box center [638, 344] width 7 height 7
